Goal: Complete application form

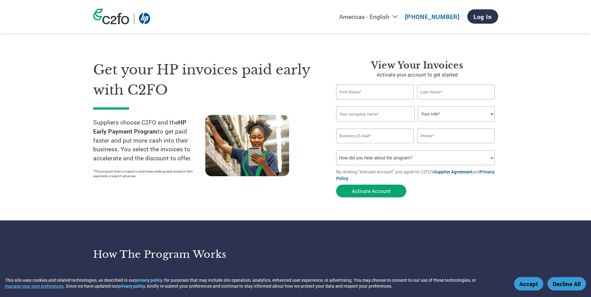
click at [387, 95] on input "text" at bounding box center [375, 92] width 78 height 15
type input "[PERSON_NAME]"
type input "50097300"
click at [492, 116] on select "Your role* CFO Controller Credit Manager Finance Director Treasurer CEO Preside…" at bounding box center [456, 114] width 77 height 15
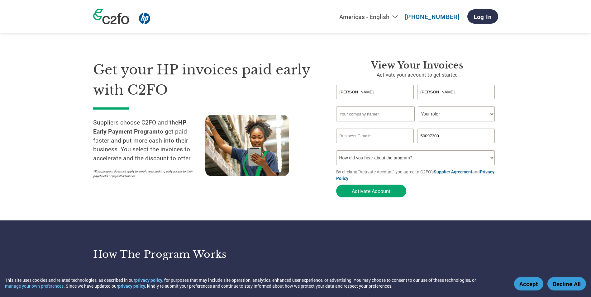
select select "OFFICE_MANAGER"
click at [418, 107] on select "Your role* CFO Controller Credit Manager Finance Director Treasurer CEO Preside…" at bounding box center [456, 114] width 77 height 15
click at [395, 120] on input "text" at bounding box center [375, 114] width 78 height 15
type input "g"
type input "GULF SECURE TRACK CO"
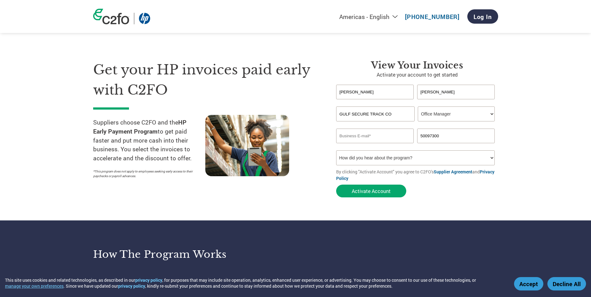
click at [522, 87] on section "Get your HP invoices paid early with C2FO Suppliers choose C2FO and the HP Earl…" at bounding box center [295, 123] width 591 height 196
